Goal: Task Accomplishment & Management: Complete application form

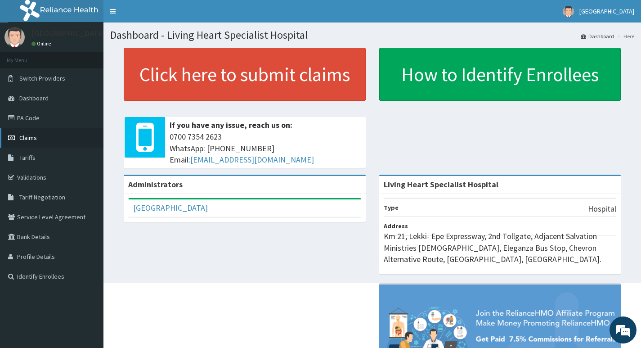
click at [27, 137] on span "Claims" at bounding box center [28, 138] width 18 height 8
click at [34, 118] on link "PA Code" at bounding box center [52, 118] width 104 height 20
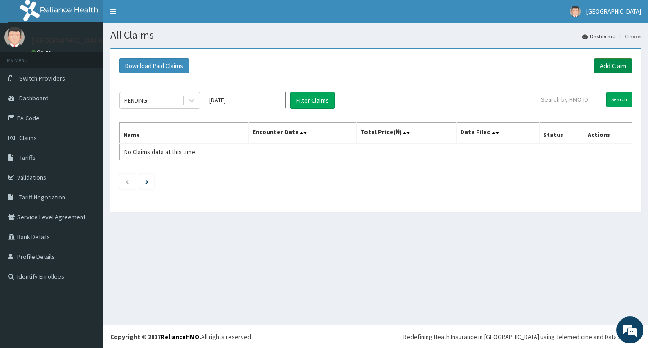
click at [604, 66] on link "Add Claim" at bounding box center [613, 65] width 38 height 15
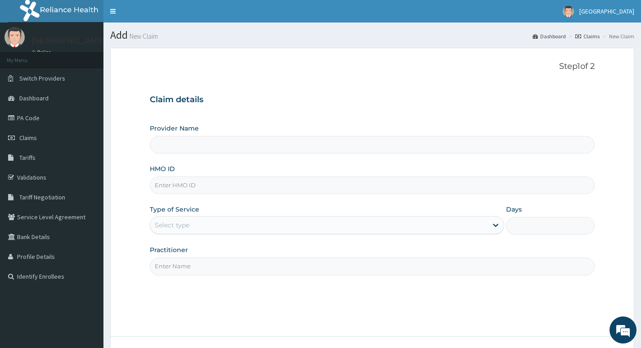
type input "Living Heart Specialist Hospital"
click at [208, 185] on input "HMO ID" at bounding box center [372, 185] width 445 height 18
paste input "PXN/10002/A"
type input "PXN/10002/A"
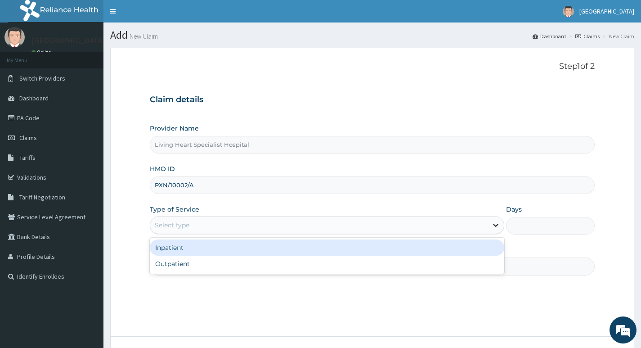
click at [488, 225] on div at bounding box center [496, 225] width 16 height 16
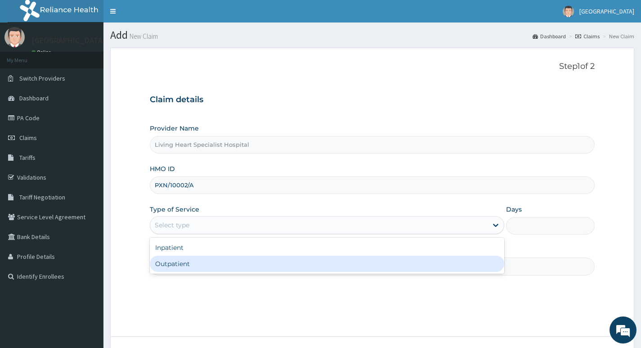
click at [458, 264] on div "Outpatient" at bounding box center [327, 264] width 355 height 16
type input "1"
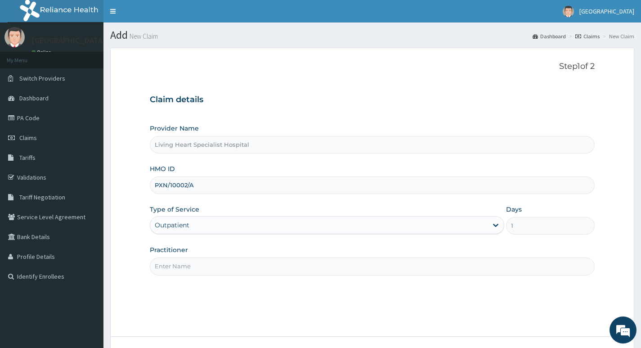
click at [441, 265] on input "Practitioner" at bounding box center [372, 266] width 445 height 18
type input "DR. FAVOUR EZEM"
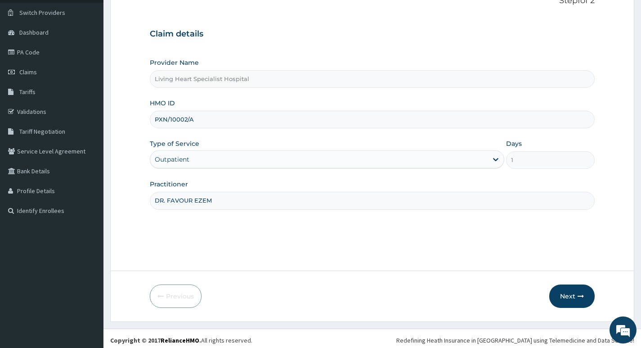
scroll to position [69, 0]
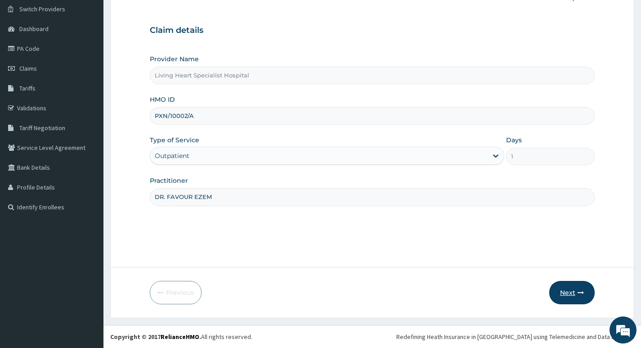
click at [571, 292] on button "Next" at bounding box center [572, 292] width 45 height 23
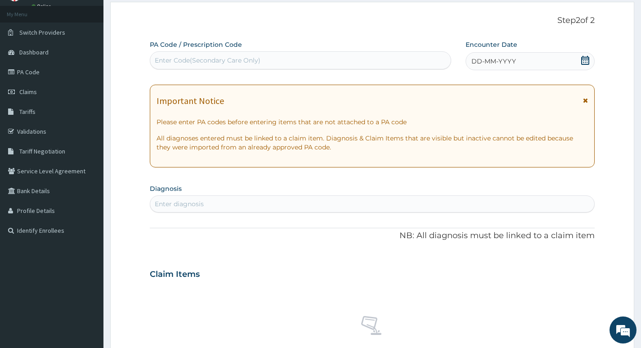
scroll to position [24, 0]
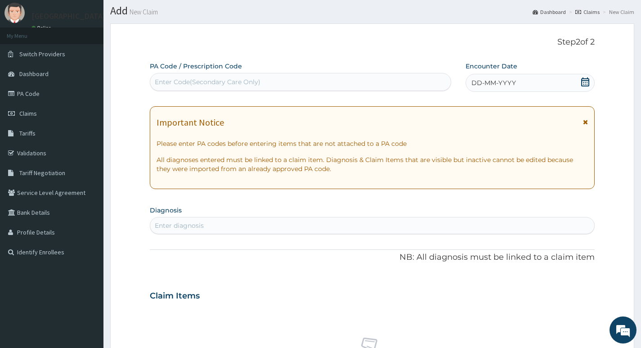
click at [216, 80] on div "Enter Code(Secondary Care Only)" at bounding box center [208, 81] width 106 height 9
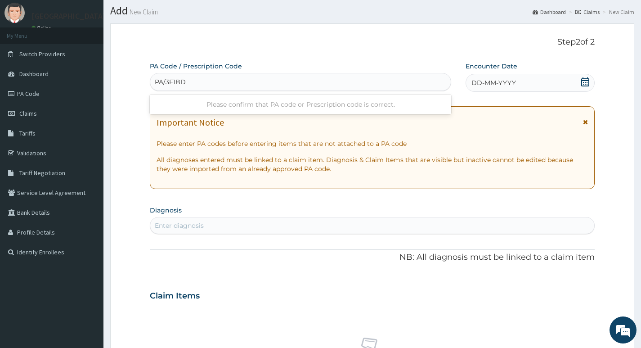
type input "PA/3F1BD9"
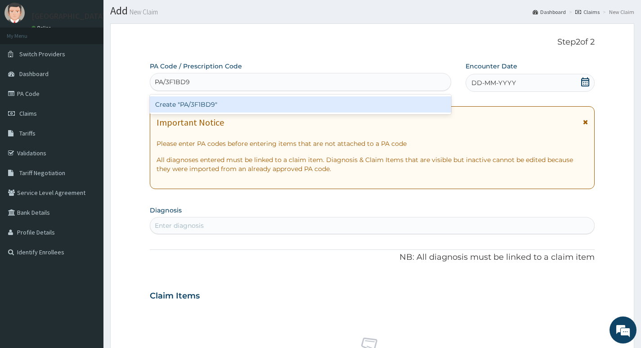
click at [219, 102] on div "Create "PA/3F1BD9"" at bounding box center [301, 104] width 302 height 16
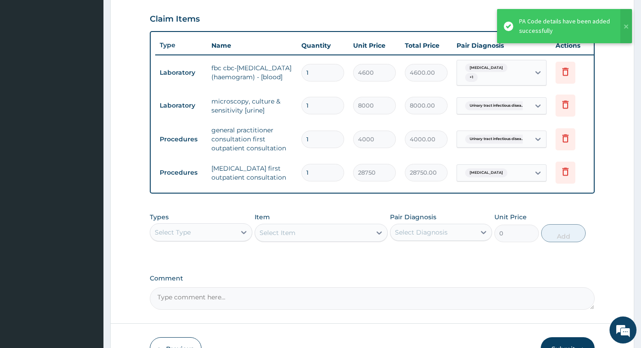
scroll to position [349, 0]
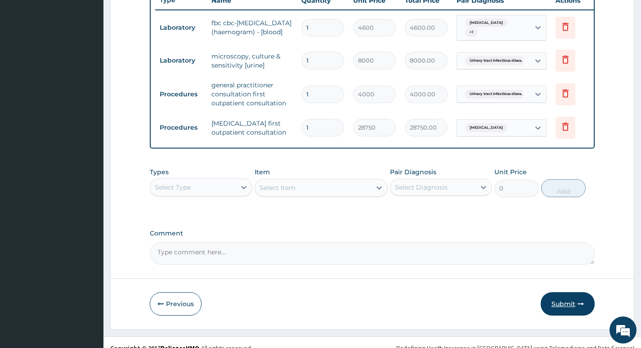
click at [564, 312] on button "Submit" at bounding box center [568, 303] width 54 height 23
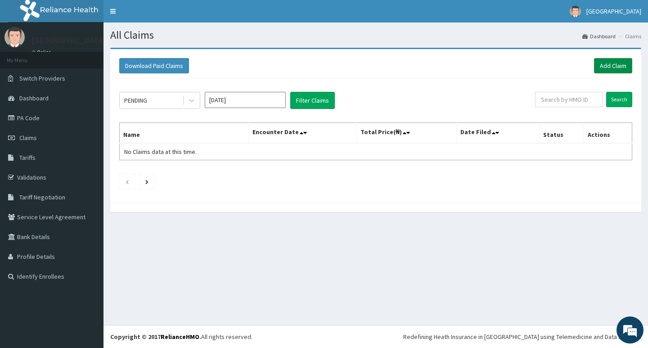
click at [607, 64] on link "Add Claim" at bounding box center [613, 65] width 38 height 15
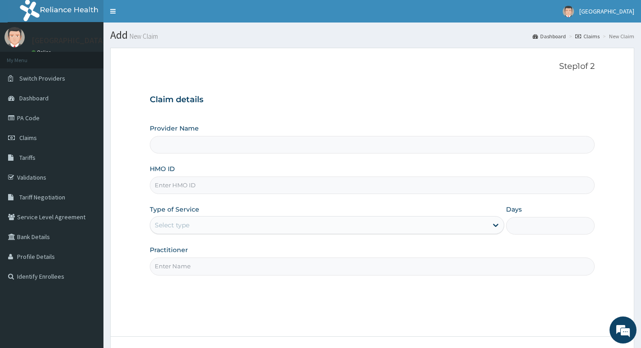
click at [231, 184] on input "HMO ID" at bounding box center [372, 185] width 445 height 18
click at [277, 107] on div "Claim details Provider Name HMO ID Type of Service Select type Days Practitioner" at bounding box center [372, 180] width 445 height 189
type input "Living Heart Specialist Hospital"
click at [229, 187] on input "HMO ID" at bounding box center [372, 185] width 445 height 18
paste input "PXN/10002/A"
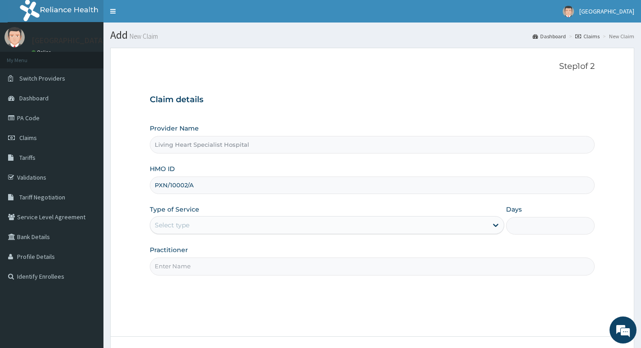
type input "PXN/10002/A"
click at [267, 220] on div "Select type" at bounding box center [319, 225] width 338 height 14
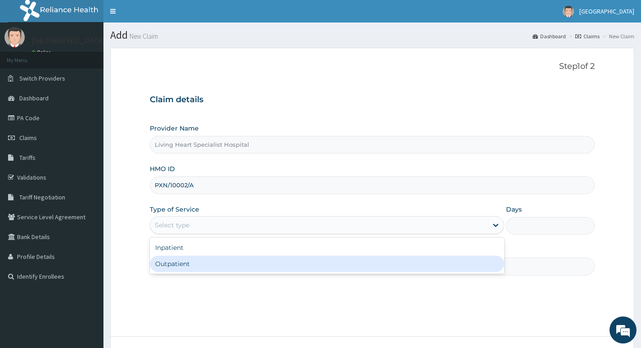
click at [241, 260] on div "Outpatient" at bounding box center [327, 264] width 355 height 16
type input "1"
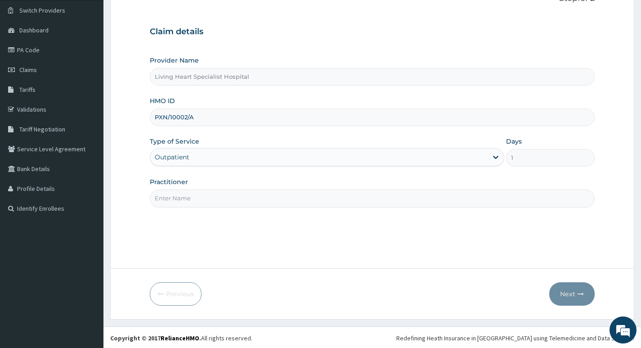
scroll to position [69, 0]
click at [297, 197] on input "Practitioner" at bounding box center [372, 197] width 445 height 18
type input "DR. NWAERI AJOKU"
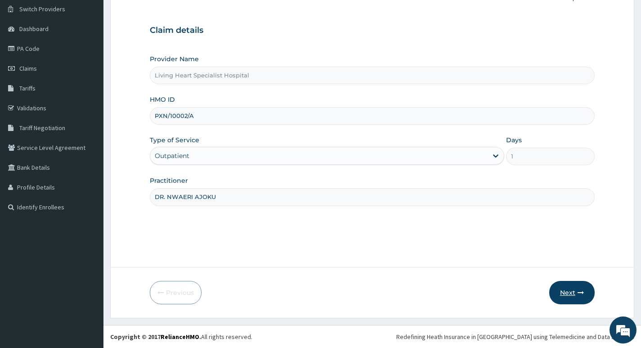
click at [568, 293] on button "Next" at bounding box center [572, 292] width 45 height 23
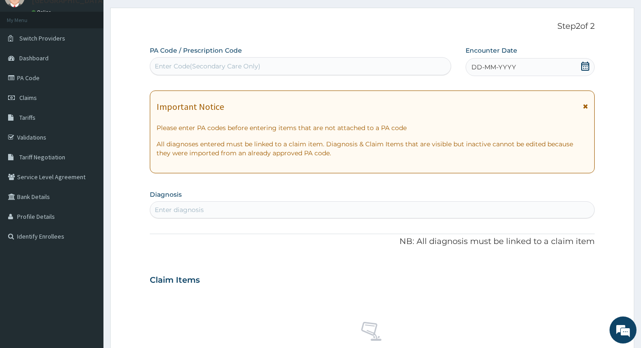
scroll to position [24, 0]
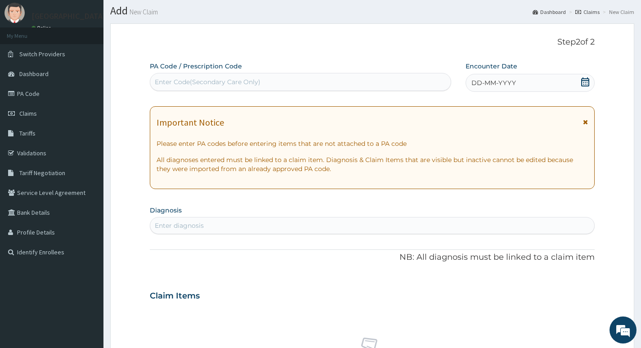
click at [323, 78] on div "Enter Code(Secondary Care Only)" at bounding box center [300, 82] width 301 height 14
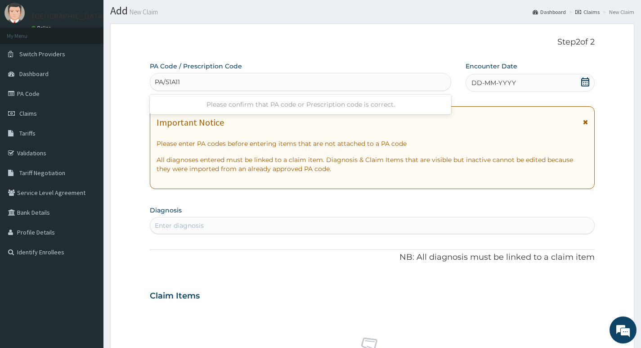
type input "PA/51A111"
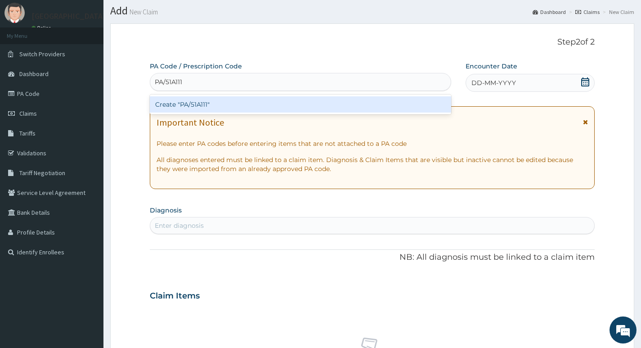
click at [219, 103] on div "Create "PA/51A111"" at bounding box center [301, 104] width 302 height 16
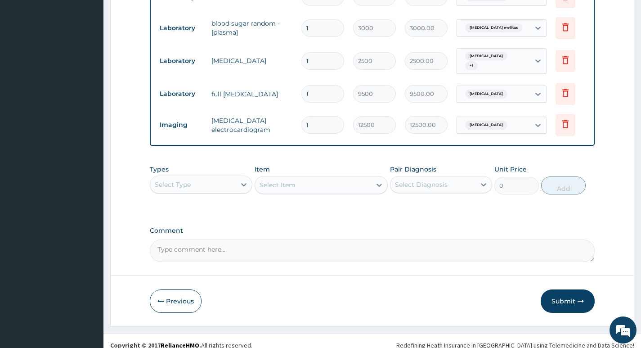
scroll to position [486, 0]
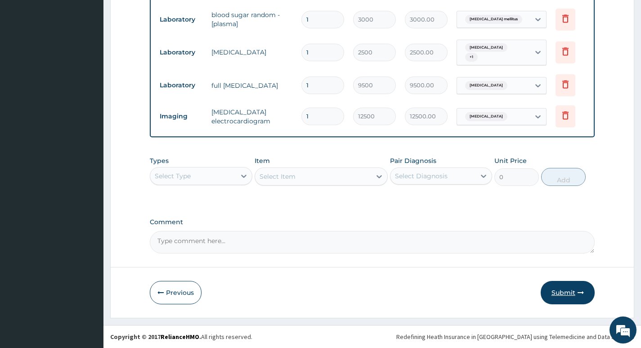
click at [563, 292] on button "Submit" at bounding box center [568, 292] width 54 height 23
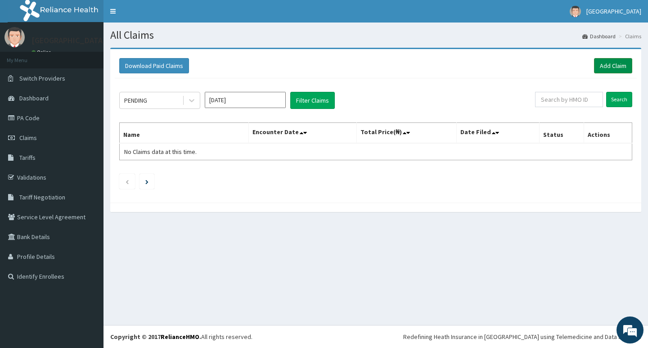
click at [603, 63] on link "Add Claim" at bounding box center [613, 65] width 38 height 15
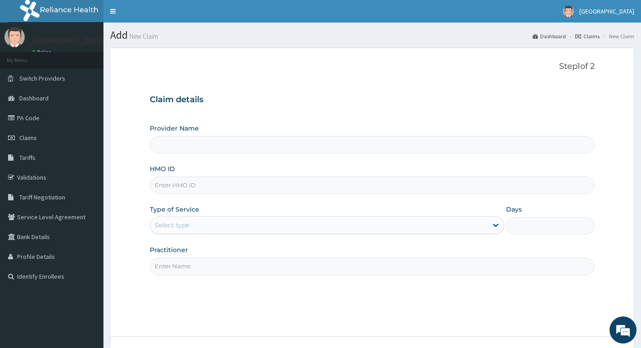
click at [203, 185] on input "HMO ID" at bounding box center [372, 185] width 445 height 18
click at [308, 95] on h3 "Claim details" at bounding box center [372, 100] width 445 height 10
click at [201, 186] on input "HMO ID" at bounding box center [372, 185] width 445 height 18
paste input "ENP/11619/B"
type input "ENP/11619/B"
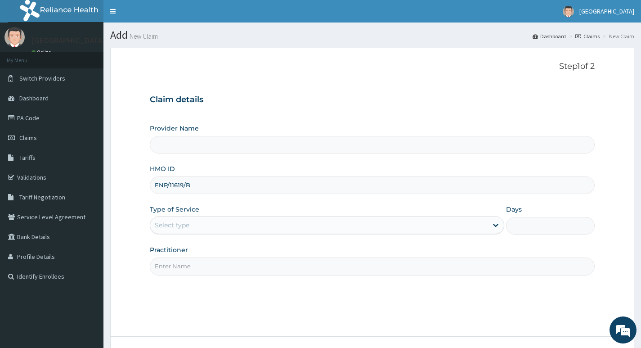
click at [307, 108] on div "Claim details Provider Name HMO ID ENP/11619/B Type of Service Select type Days…" at bounding box center [372, 180] width 445 height 189
click at [367, 85] on div "Step 1 of 2 Claim details Provider Name HMO ID ENP/11619/B Type of Service Sele…" at bounding box center [372, 192] width 445 height 261
click at [230, 185] on input "ENP/11619/B" at bounding box center [372, 185] width 445 height 18
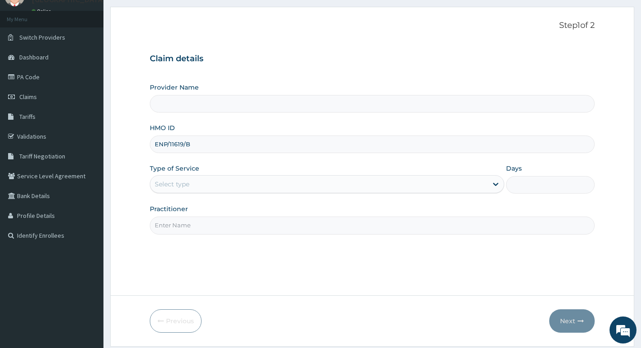
scroll to position [69, 0]
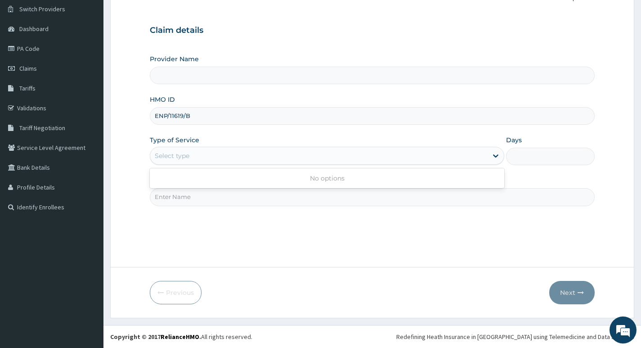
click at [479, 156] on div "Select type" at bounding box center [319, 156] width 338 height 14
click at [482, 44] on div "Claim details Provider Name HMO ID ENP/11619/B Type of Service Select type Days…" at bounding box center [372, 111] width 445 height 189
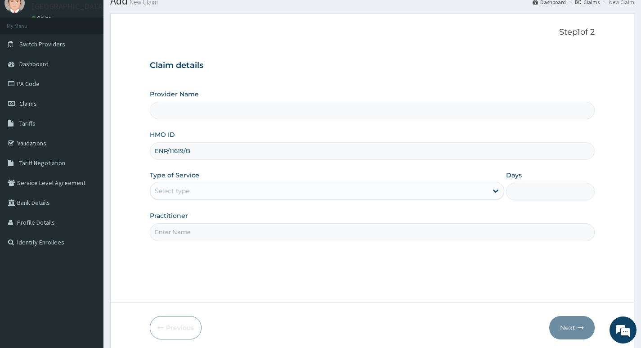
scroll to position [0, 0]
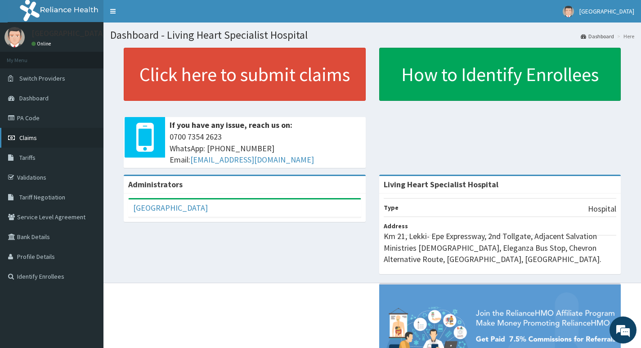
click at [32, 139] on span "Claims" at bounding box center [28, 138] width 18 height 8
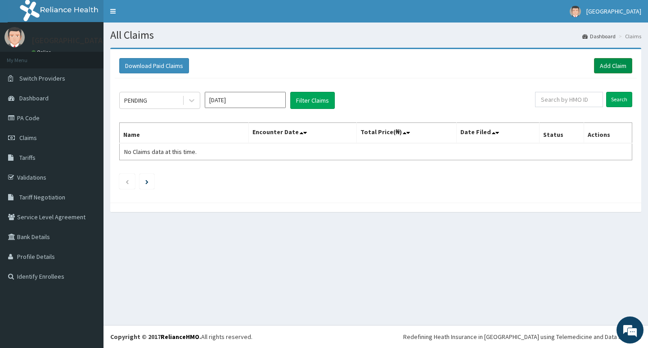
click at [608, 66] on link "Add Claim" at bounding box center [613, 65] width 38 height 15
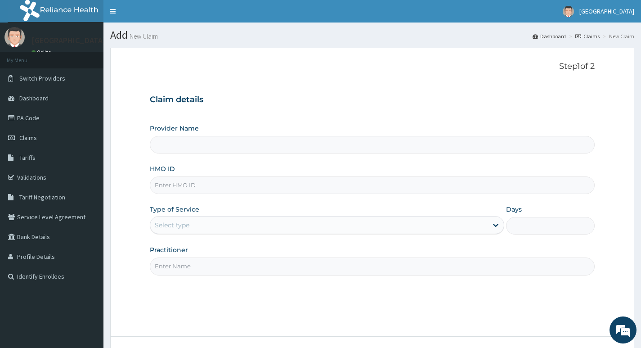
type input "Living Heart Specialist Hospital"
click at [219, 186] on input "HMO ID" at bounding box center [372, 185] width 445 height 18
paste input "ENP/11619/B"
type input "ENP/11619/B"
click at [480, 225] on div "Select type" at bounding box center [319, 225] width 338 height 14
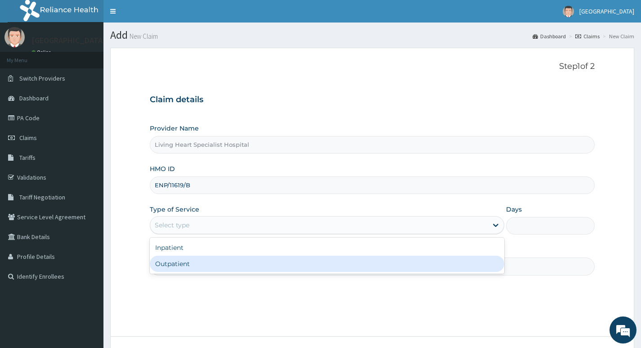
click at [444, 261] on div "Outpatient" at bounding box center [327, 264] width 355 height 16
type input "1"
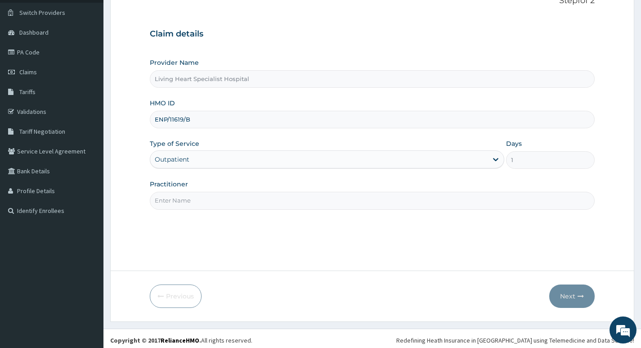
scroll to position [69, 0]
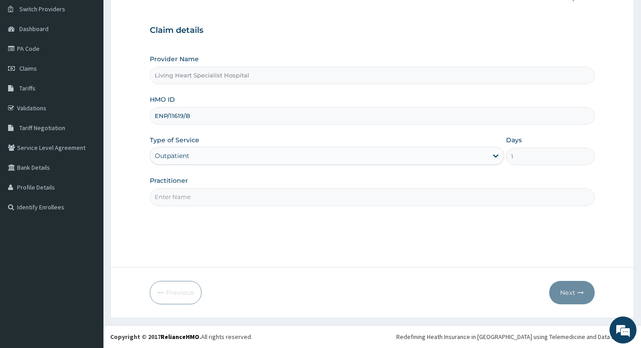
click at [497, 195] on input "Practitioner" at bounding box center [372, 197] width 445 height 18
type input "DR. NWAERI AJOKU"
click at [565, 291] on button "Next" at bounding box center [572, 292] width 45 height 23
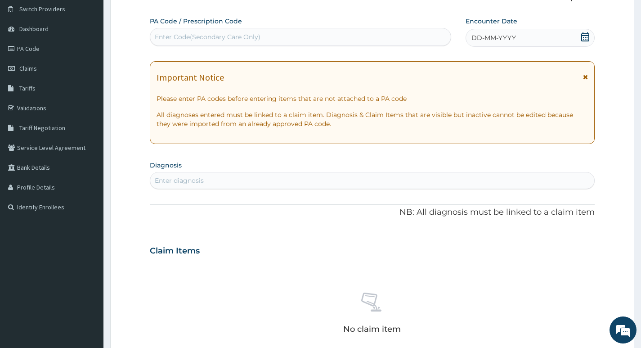
scroll to position [0, 0]
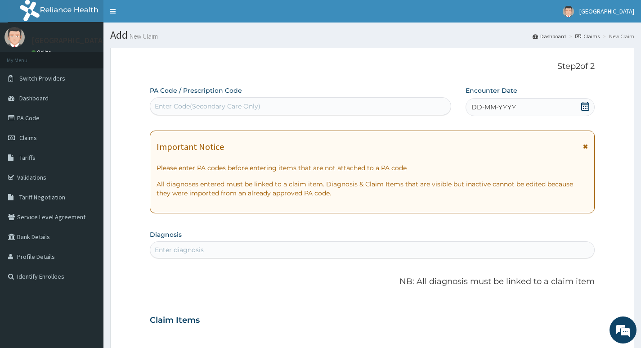
click at [253, 106] on div "Enter Code(Secondary Care Only)" at bounding box center [208, 106] width 106 height 9
type input "PA/1D19B7"
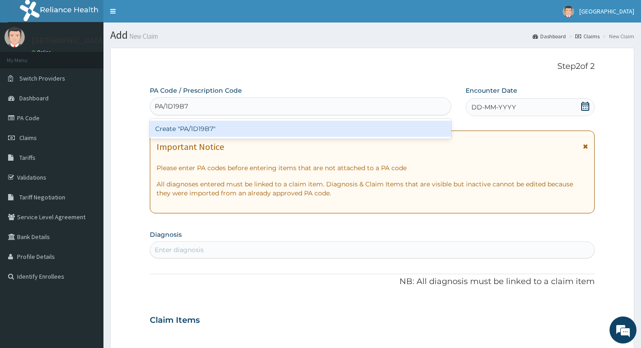
click at [218, 126] on div "Create "PA/1D19B7"" at bounding box center [301, 129] width 302 height 16
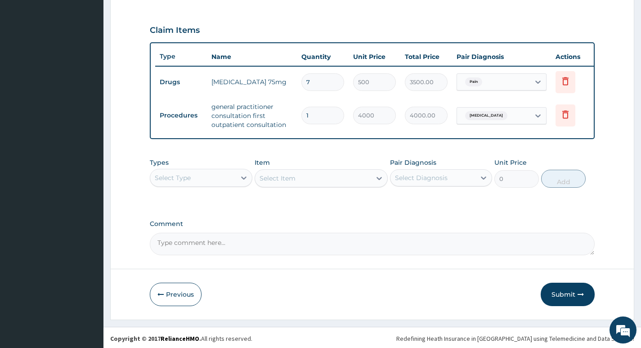
scroll to position [301, 0]
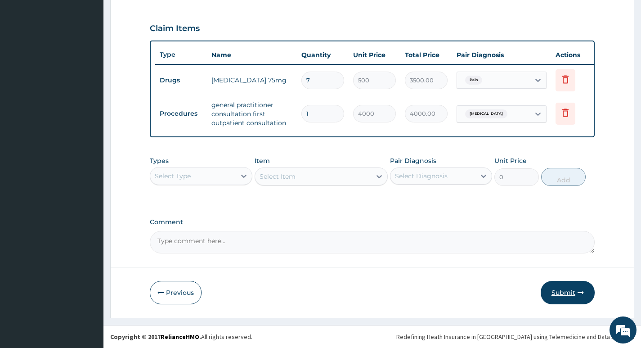
click at [561, 291] on button "Submit" at bounding box center [568, 292] width 54 height 23
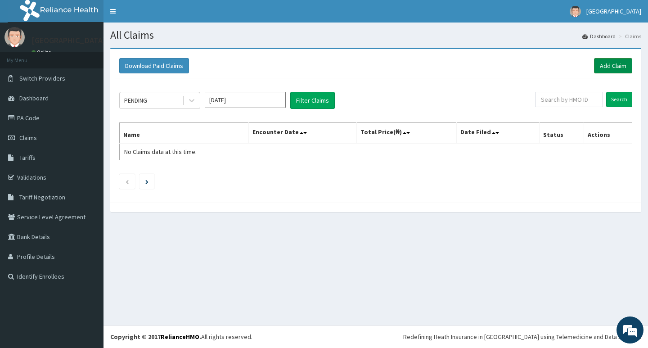
click at [608, 66] on link "Add Claim" at bounding box center [613, 65] width 38 height 15
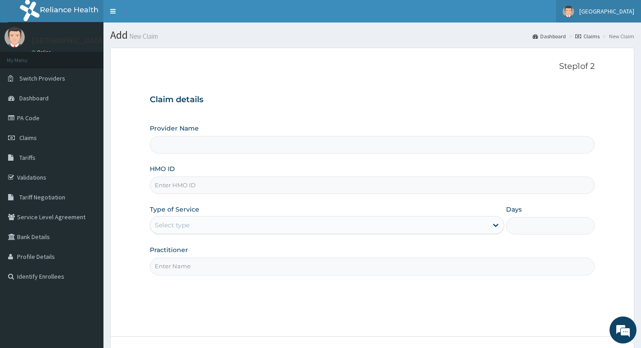
type input "Living Heart Specialist Hospital"
click at [192, 187] on input "HMO ID" at bounding box center [372, 185] width 445 height 18
paste input "PDM/10038/A"
type input "PDM/10038/A"
click at [470, 229] on div "Select type" at bounding box center [319, 225] width 338 height 14
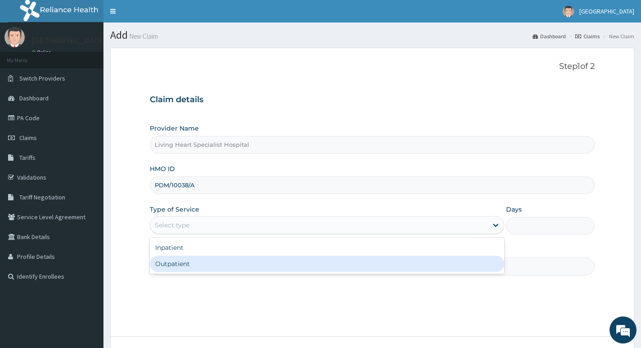
click at [447, 262] on div "Outpatient" at bounding box center [327, 264] width 355 height 16
type input "1"
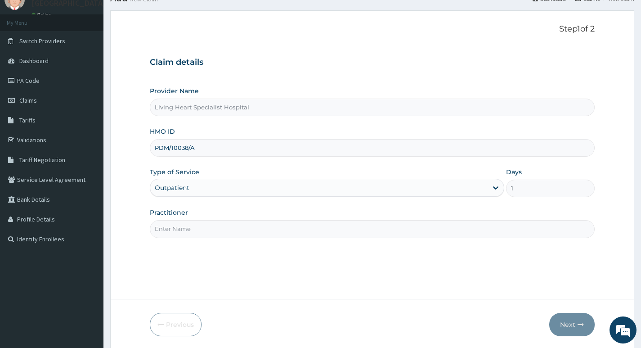
scroll to position [45, 0]
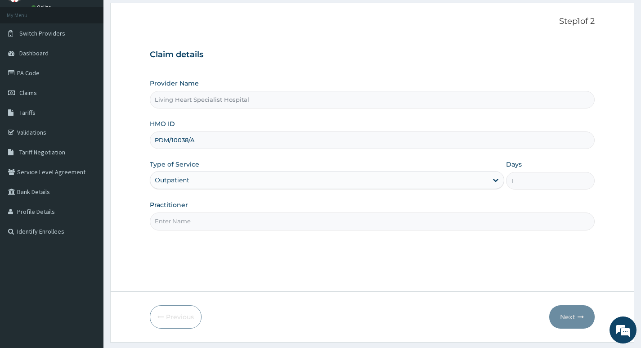
click at [458, 221] on input "Practitioner" at bounding box center [372, 221] width 445 height 18
type input "DR. FAVOUR EZEM"
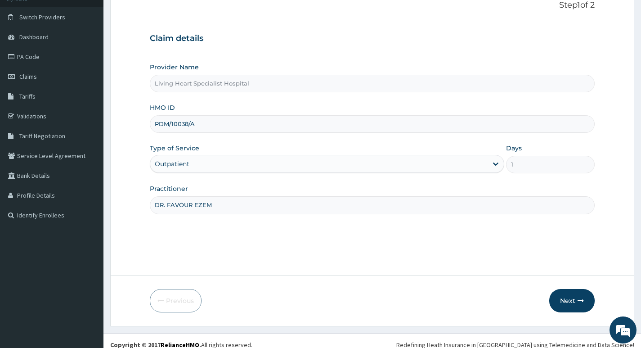
scroll to position [69, 0]
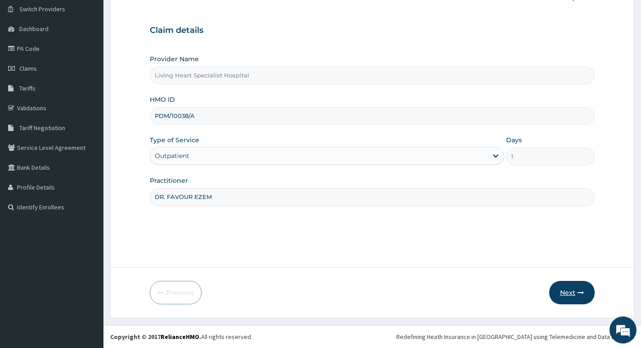
click at [566, 294] on button "Next" at bounding box center [572, 292] width 45 height 23
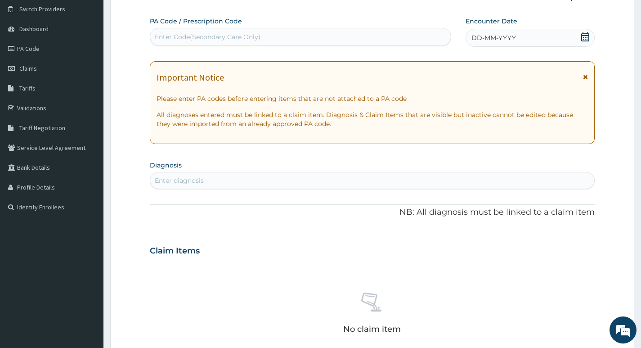
click at [326, 34] on div "Enter Code(Secondary Care Only)" at bounding box center [300, 37] width 301 height 14
type input "PA/C7971F"
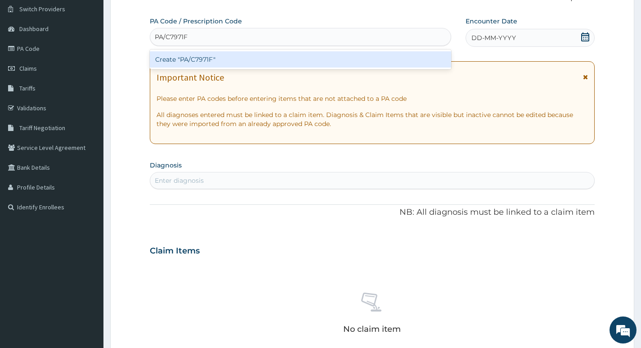
click at [250, 58] on div "Create "PA/C7971F"" at bounding box center [301, 59] width 302 height 16
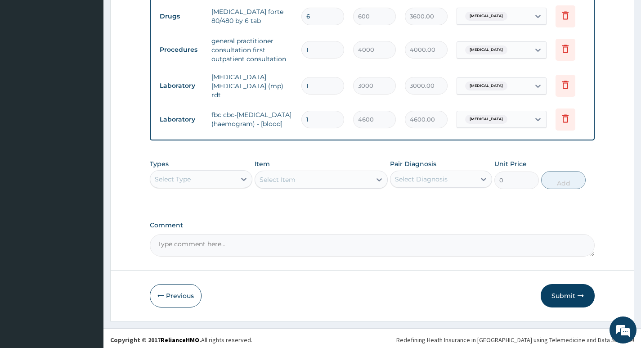
scroll to position [430, 0]
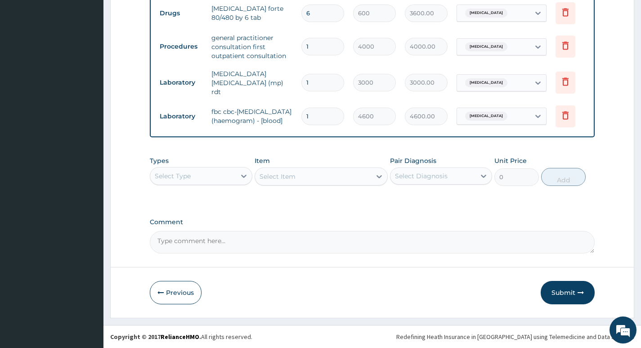
click at [567, 293] on button "Submit" at bounding box center [568, 292] width 54 height 23
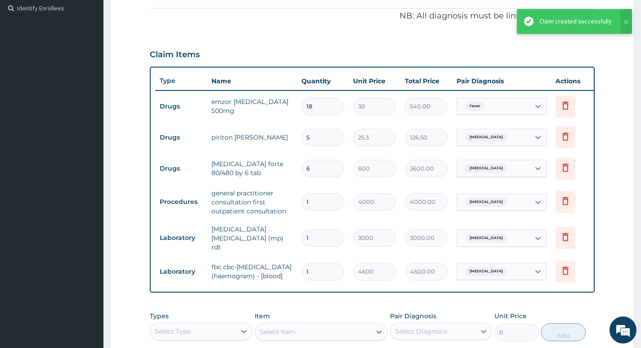
scroll to position [250, 0]
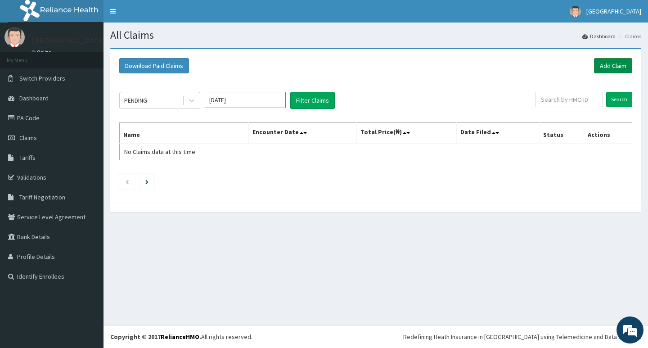
click at [613, 65] on link "Add Claim" at bounding box center [613, 65] width 38 height 15
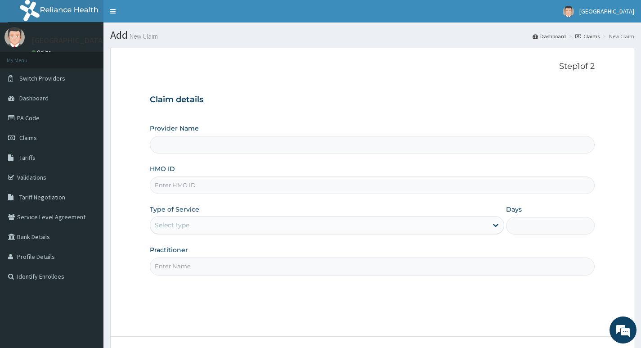
type input "Living Heart Specialist Hospital"
click at [232, 185] on input "HMO ID" at bounding box center [372, 185] width 445 height 18
paste input "lfl/10058/b"
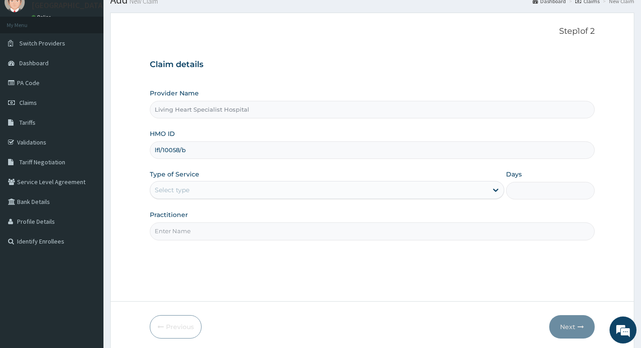
scroll to position [45, 0]
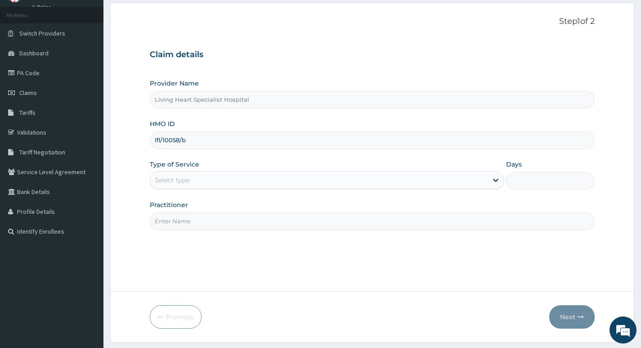
type input "lfl/10058/b"
click at [462, 176] on div "Select type" at bounding box center [319, 180] width 338 height 14
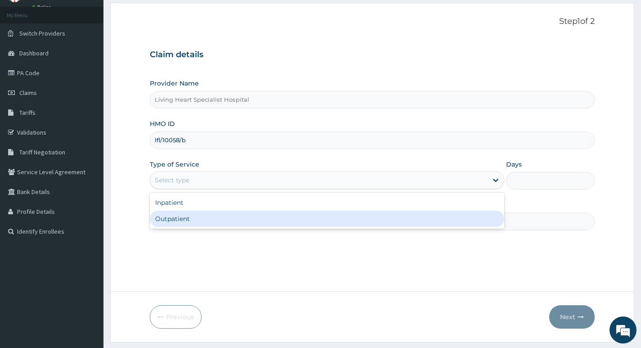
click at [441, 217] on div "Outpatient" at bounding box center [327, 219] width 355 height 16
type input "1"
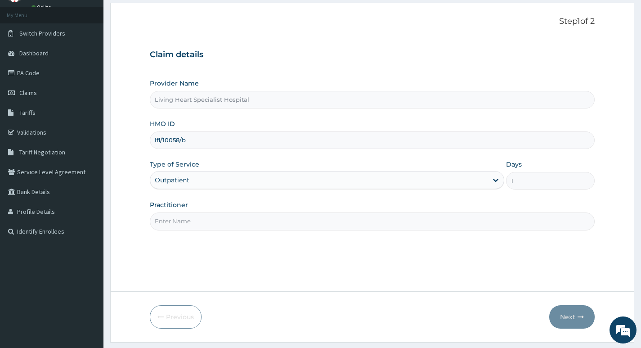
click at [444, 219] on input "Practitioner" at bounding box center [372, 221] width 445 height 18
type input "DR. NWAERI AJOKU"
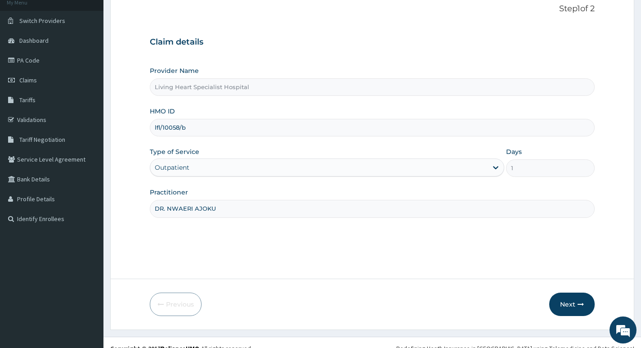
scroll to position [69, 0]
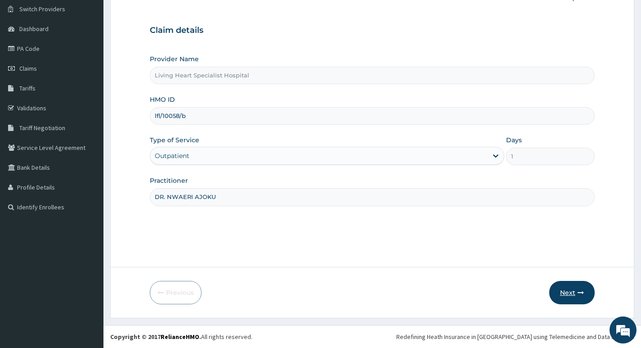
click at [561, 292] on button "Next" at bounding box center [572, 292] width 45 height 23
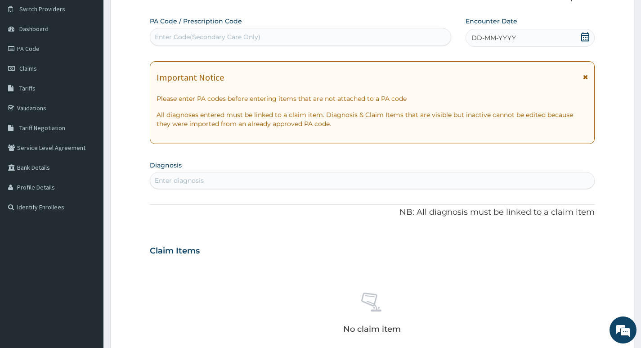
click at [271, 40] on div "Enter Code(Secondary Care Only)" at bounding box center [300, 37] width 301 height 14
type input "PA/C62D32"
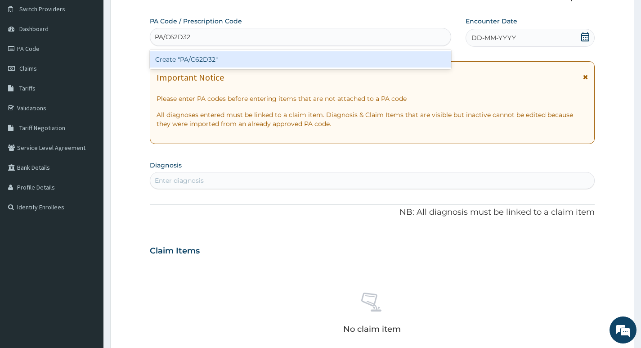
click at [216, 57] on div "Create "PA/C62D32"" at bounding box center [301, 59] width 302 height 16
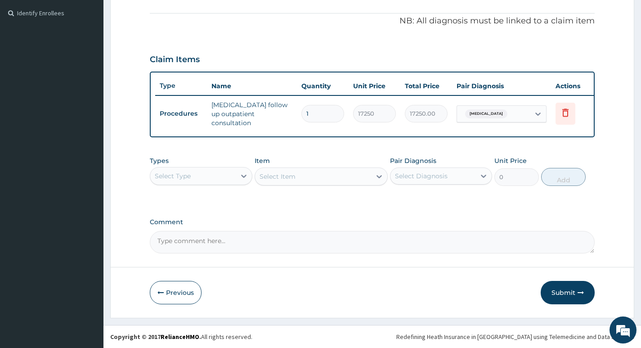
scroll to position [265, 0]
click at [560, 292] on button "Submit" at bounding box center [568, 292] width 54 height 23
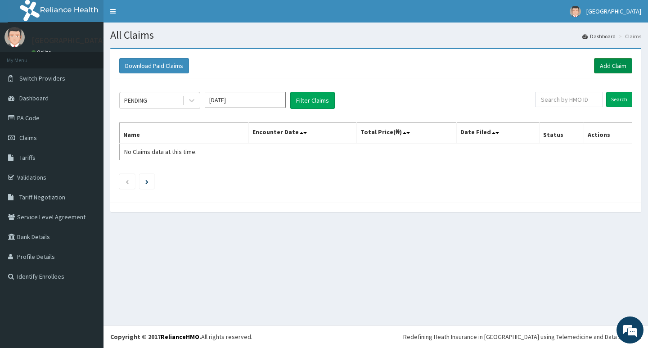
click at [607, 66] on link "Add Claim" at bounding box center [613, 65] width 38 height 15
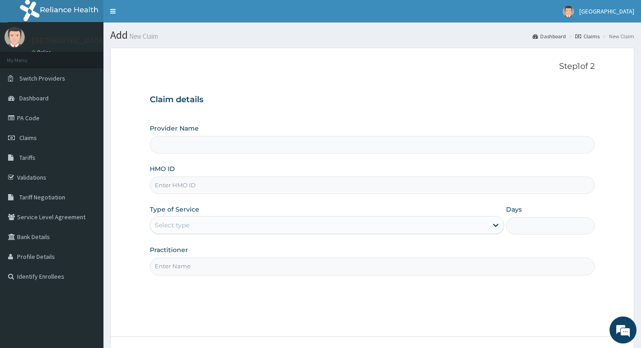
type input "Living Heart Specialist Hospital"
click at [200, 184] on input "HMO ID" at bounding box center [372, 185] width 445 height 18
paste input "lfl/10058/b"
type input "lfl/10058/b"
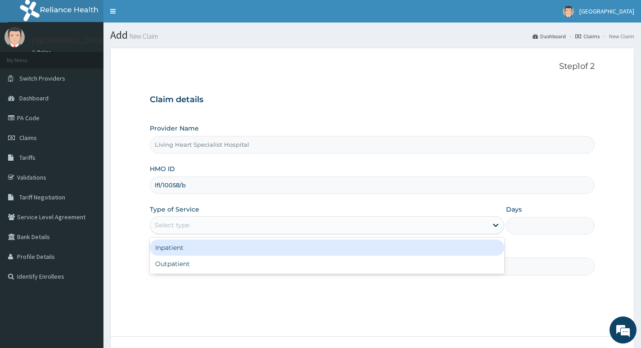
click at [469, 225] on div "Select type" at bounding box center [319, 225] width 338 height 14
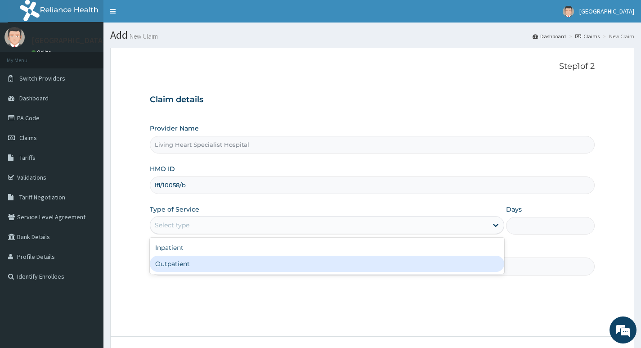
click at [439, 265] on div "Outpatient" at bounding box center [327, 264] width 355 height 16
type input "1"
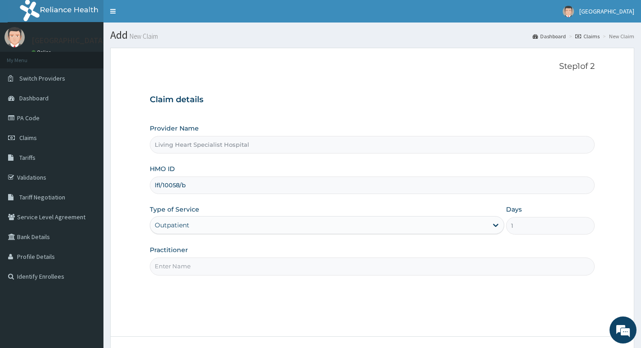
click at [477, 260] on input "Practitioner" at bounding box center [372, 266] width 445 height 18
type input "DR. NWAERI AJOKU"
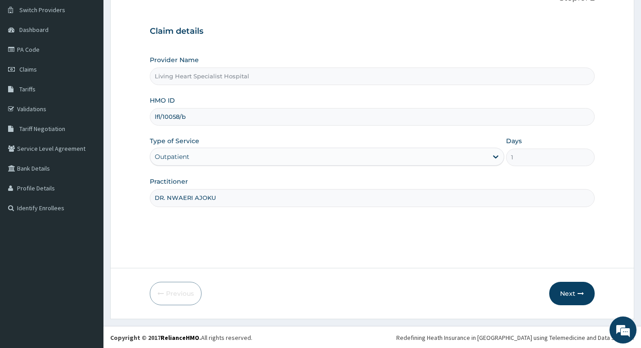
scroll to position [69, 0]
click at [566, 291] on button "Next" at bounding box center [572, 292] width 45 height 23
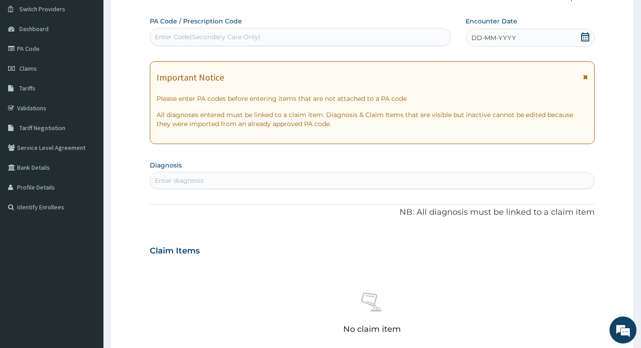
click at [255, 36] on div "Enter Code(Secondary Care Only)" at bounding box center [208, 36] width 106 height 9
type input "PA/358043"
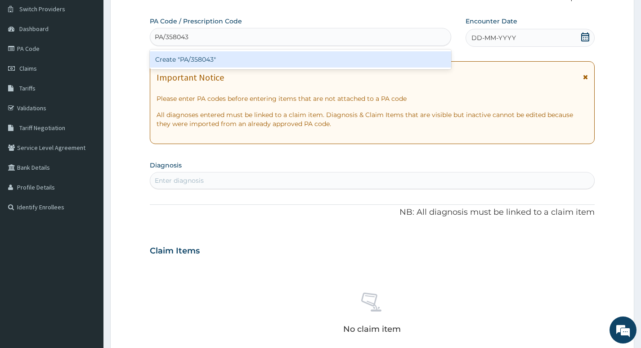
click at [231, 58] on div "Create "PA/358043"" at bounding box center [301, 59] width 302 height 16
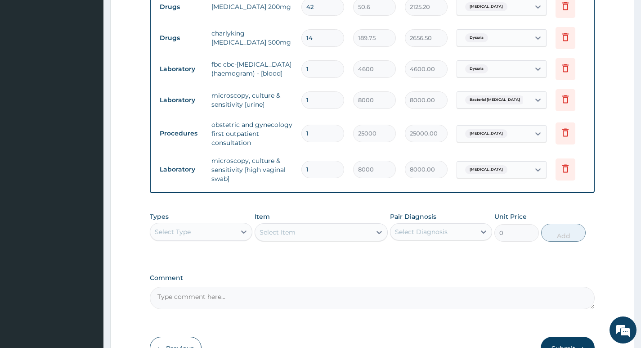
scroll to position [368, 0]
click at [565, 135] on icon at bounding box center [566, 132] width 6 height 8
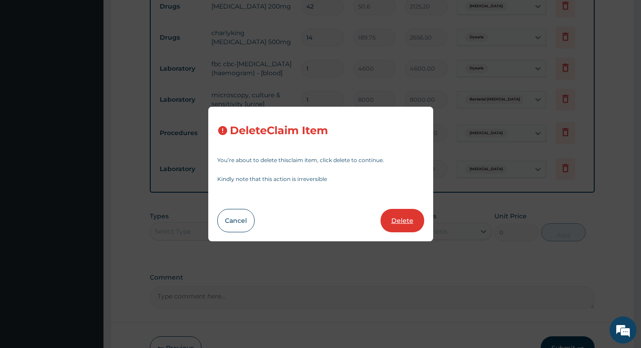
click at [403, 219] on button "Delete" at bounding box center [403, 220] width 44 height 23
type input "8000"
type input "8000.00"
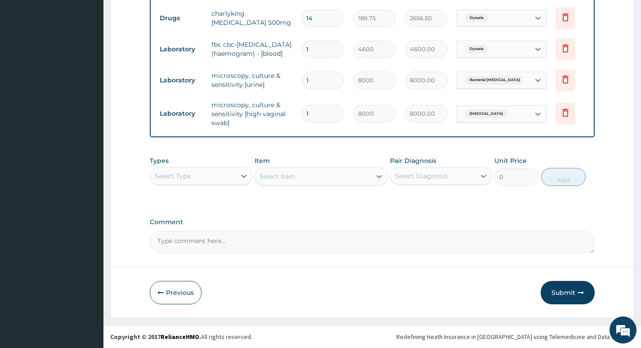
scroll to position [399, 0]
click at [562, 291] on button "Submit" at bounding box center [568, 292] width 54 height 23
